Goal: Information Seeking & Learning: Learn about a topic

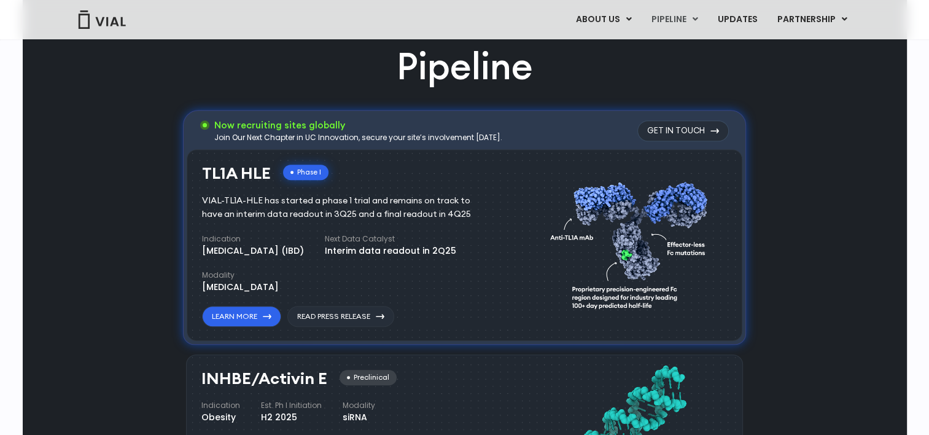
scroll to position [614, 0]
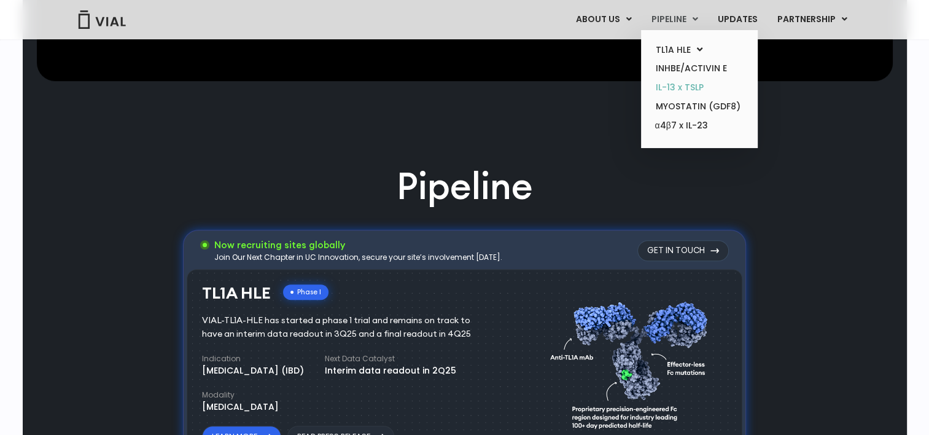
click at [680, 82] on link "IL-13 x TSLP" at bounding box center [698, 87] width 107 height 19
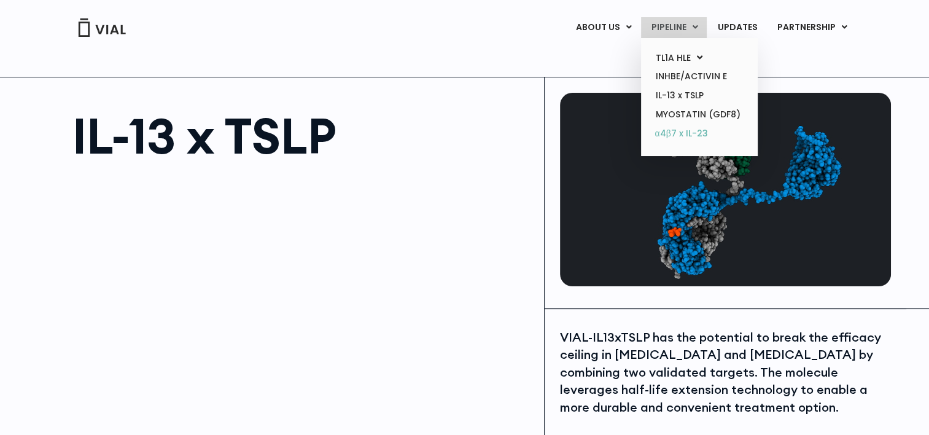
click at [685, 135] on link "α4β7 x IL-23" at bounding box center [698, 134] width 107 height 20
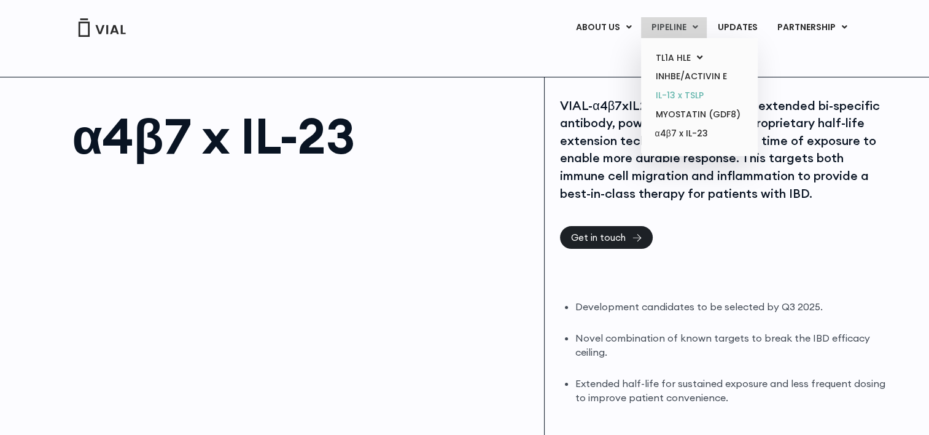
click at [672, 90] on link "IL-13 x TSLP" at bounding box center [698, 95] width 107 height 19
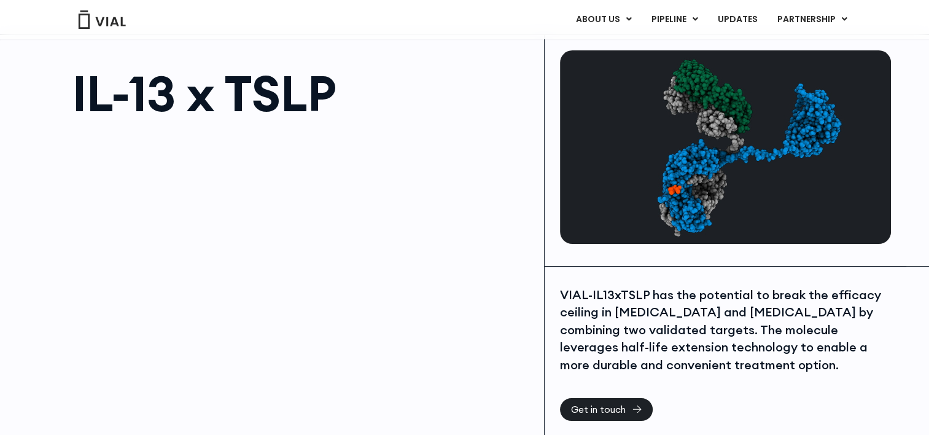
scroll to position [61, 0]
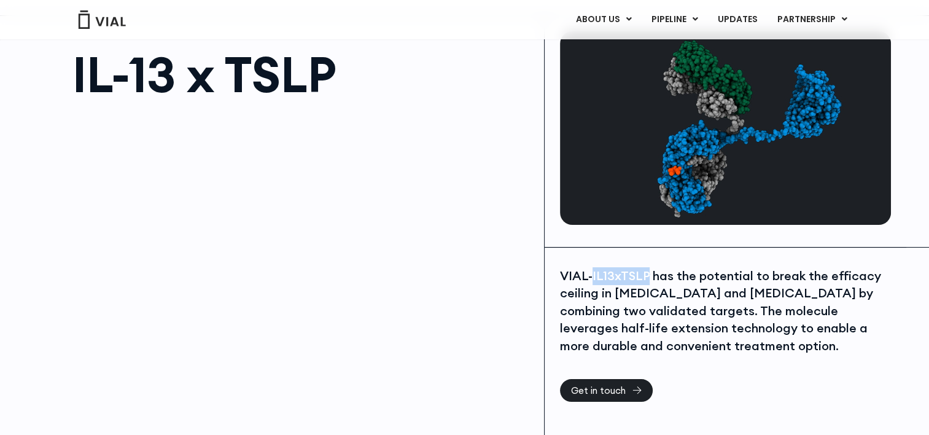
drag, startPoint x: 591, startPoint y: 274, endPoint x: 644, endPoint y: 277, distance: 52.9
click at [644, 277] on div "VIAL-IL13xTSLP has the potential to break the efficacy ceiling in [MEDICAL_DATA…" at bounding box center [724, 311] width 328 height 88
copy div "IL13xTSLP"
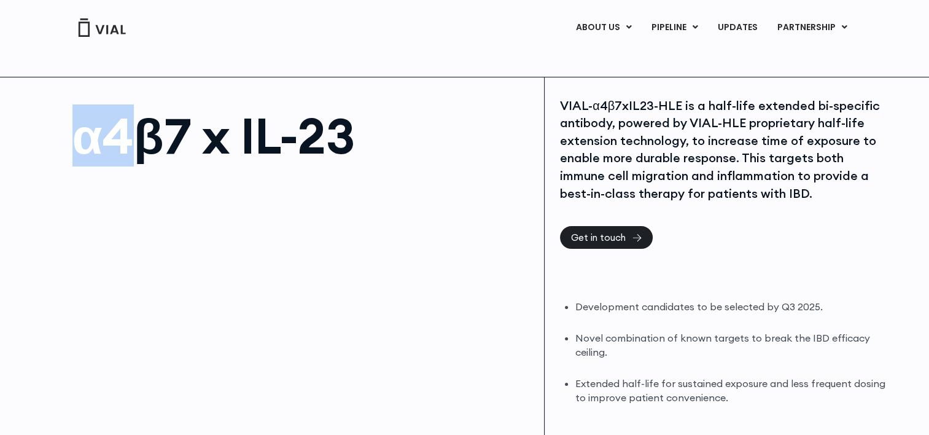
drag, startPoint x: 79, startPoint y: 140, endPoint x: 141, endPoint y: 141, distance: 61.4
click at [141, 141] on h1 "α4β7 x IL-23" at bounding box center [302, 135] width 460 height 49
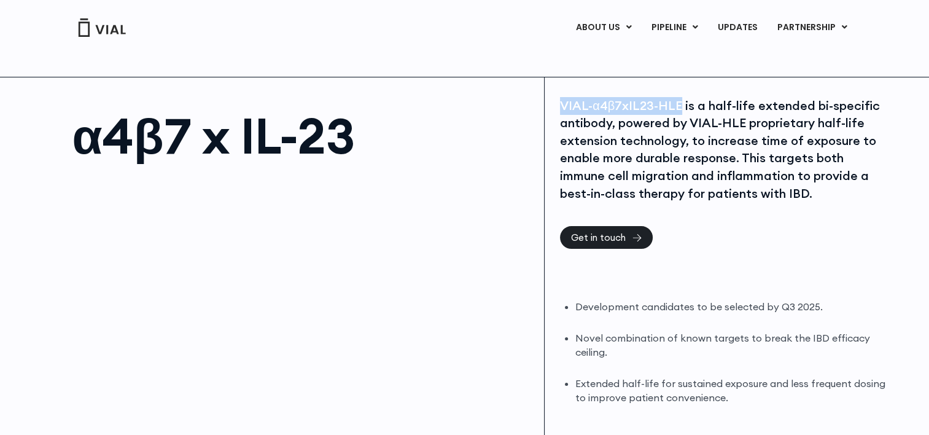
drag, startPoint x: 562, startPoint y: 106, endPoint x: 678, endPoint y: 106, distance: 115.4
click at [678, 106] on div "VIAL-α4β7xIL23-HLE is a half-life extended bi-specific antibody, powered by VIA…" at bounding box center [724, 150] width 328 height 106
drag, startPoint x: 678, startPoint y: 106, endPoint x: 665, endPoint y: 106, distance: 12.9
copy div "VIAL-α4β7xIL23-HLE"
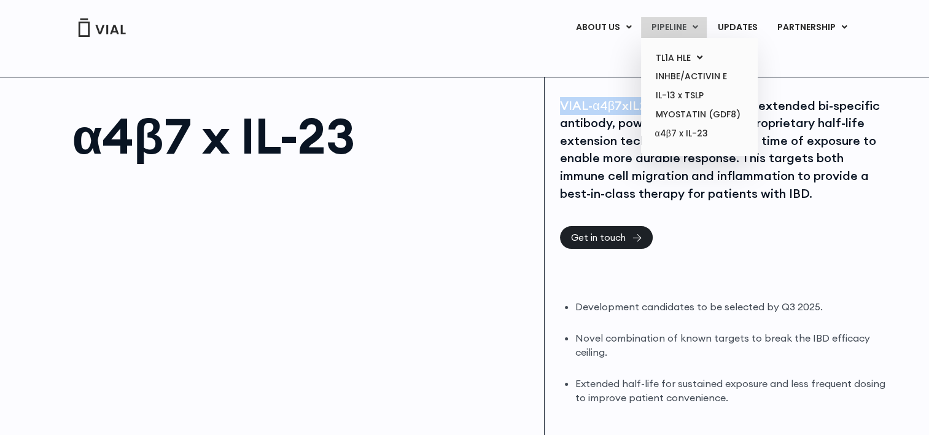
click at [673, 29] on link "PIPELINE" at bounding box center [674, 27] width 66 height 21
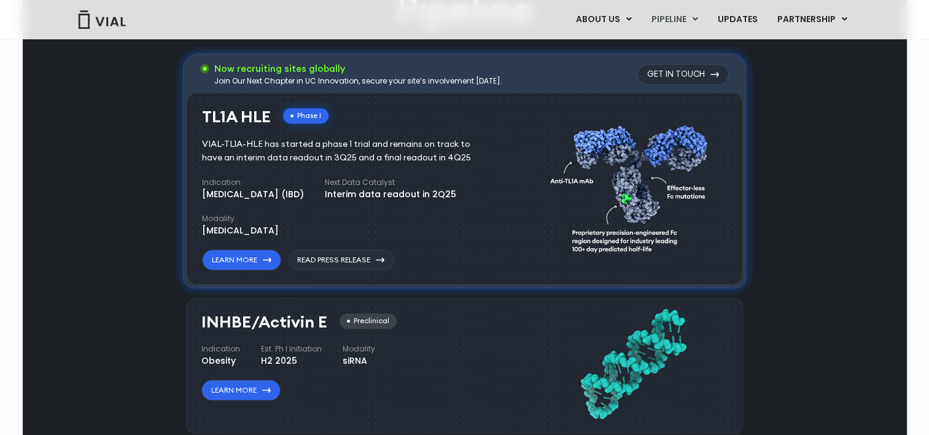
scroll to position [775, 0]
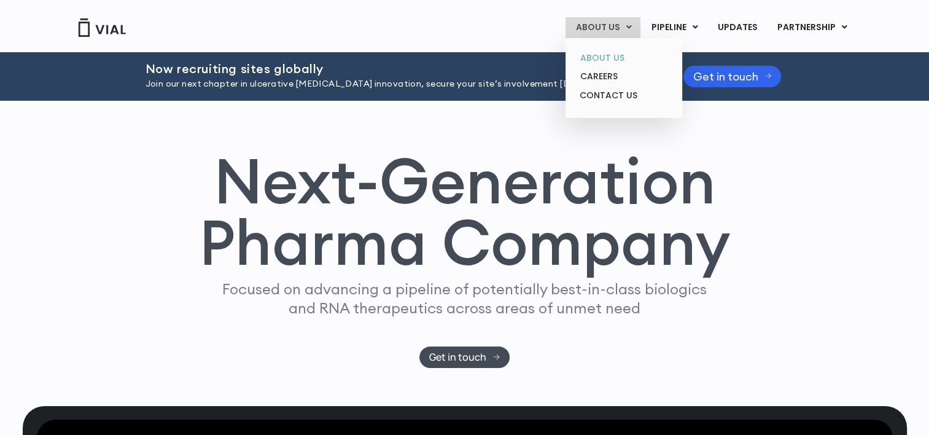
click at [600, 56] on link "ABOUT US" at bounding box center [623, 57] width 107 height 19
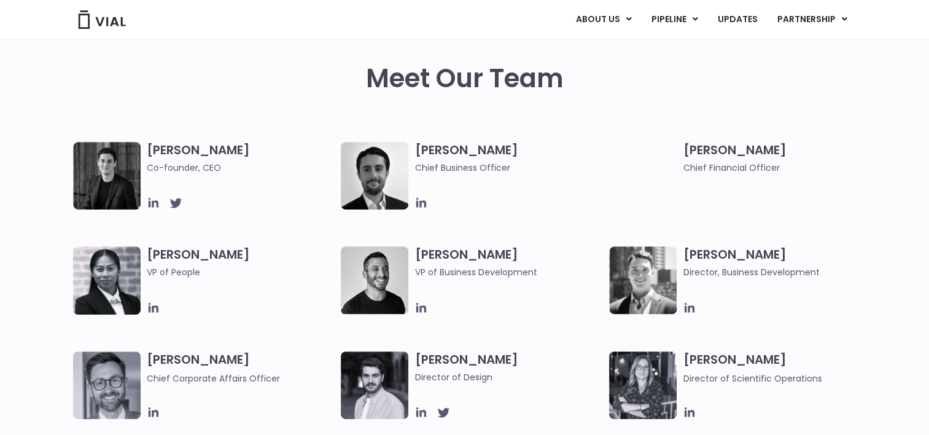
scroll to position [552, 0]
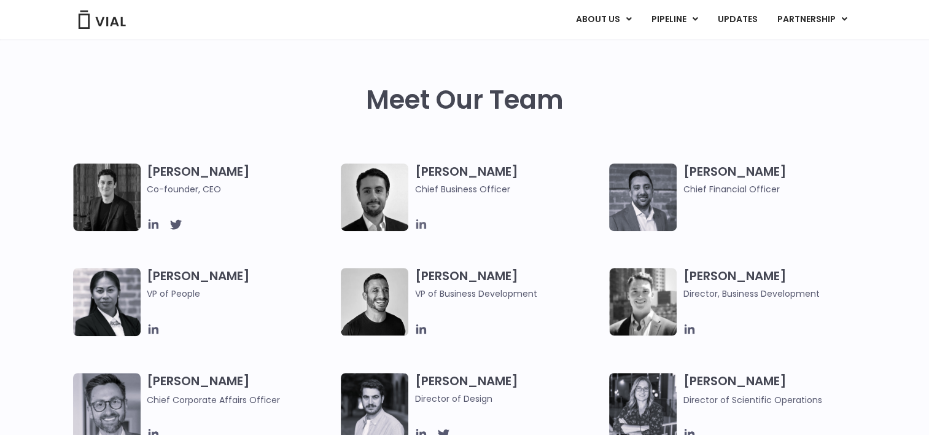
click at [419, 225] on icon at bounding box center [421, 224] width 14 height 14
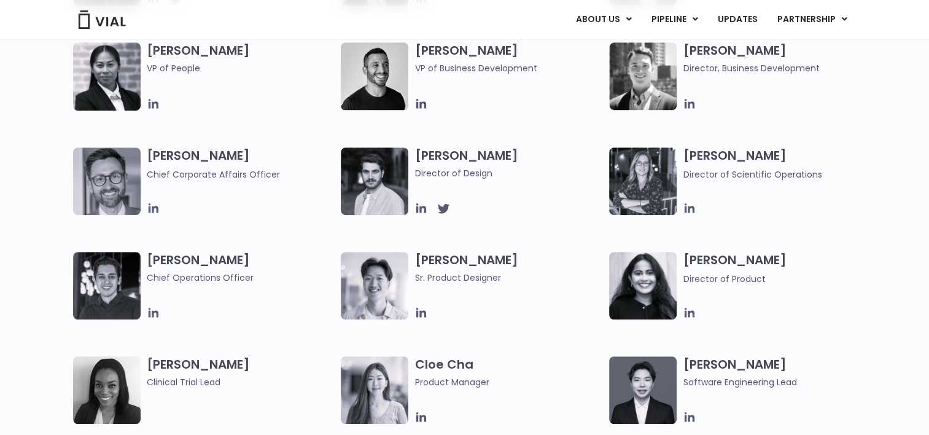
scroll to position [798, 0]
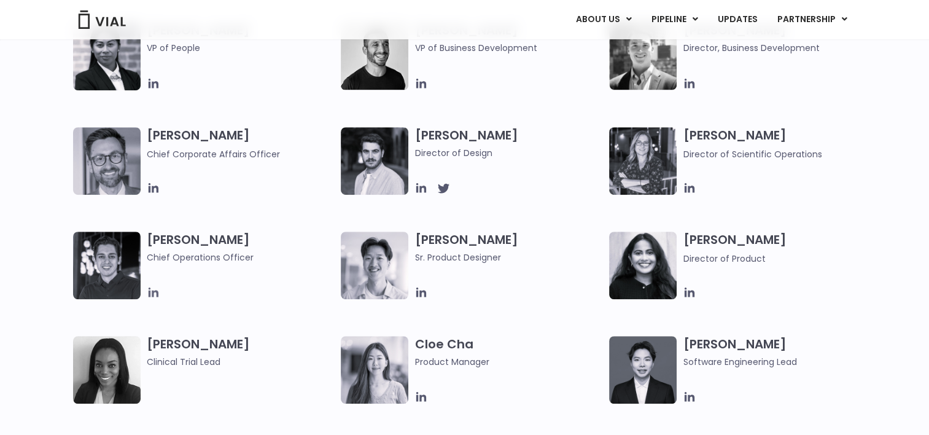
click at [152, 290] on icon at bounding box center [153, 292] width 10 height 10
click at [687, 189] on icon at bounding box center [690, 188] width 14 height 14
